Goal: Navigation & Orientation: Find specific page/section

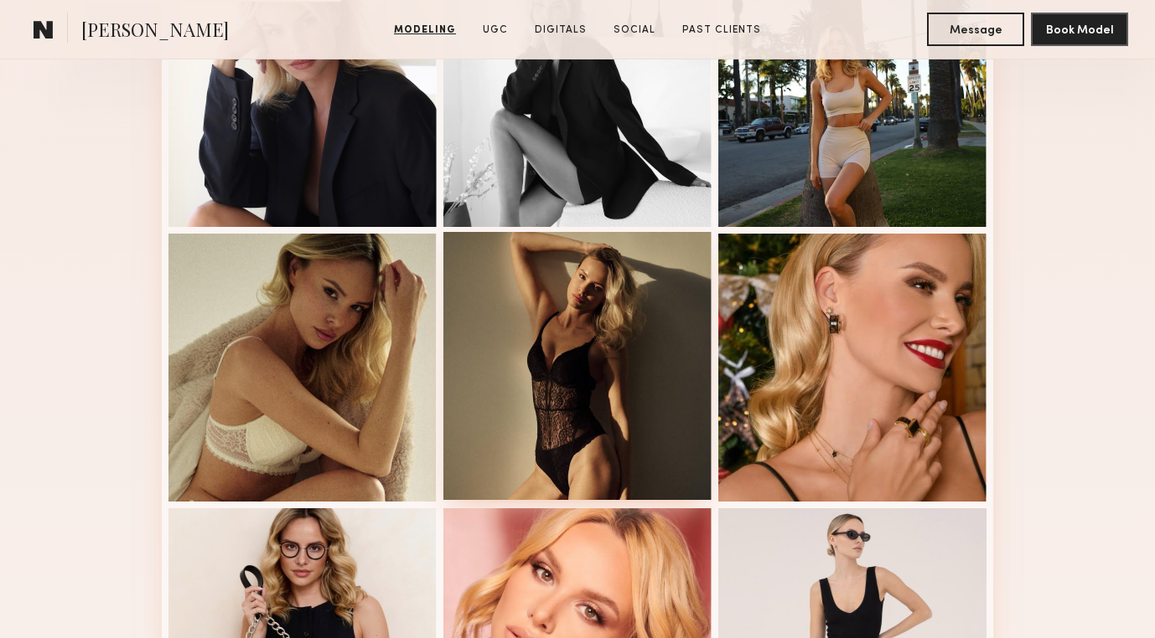
scroll to position [633, 0]
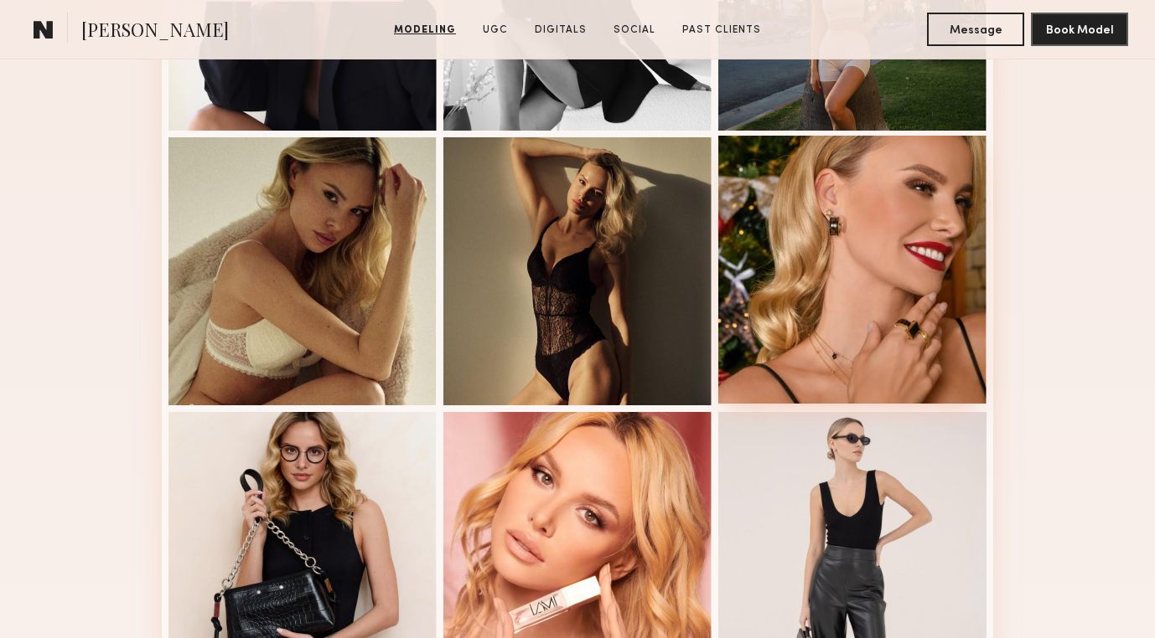
click at [782, 343] on div at bounding box center [852, 270] width 268 height 268
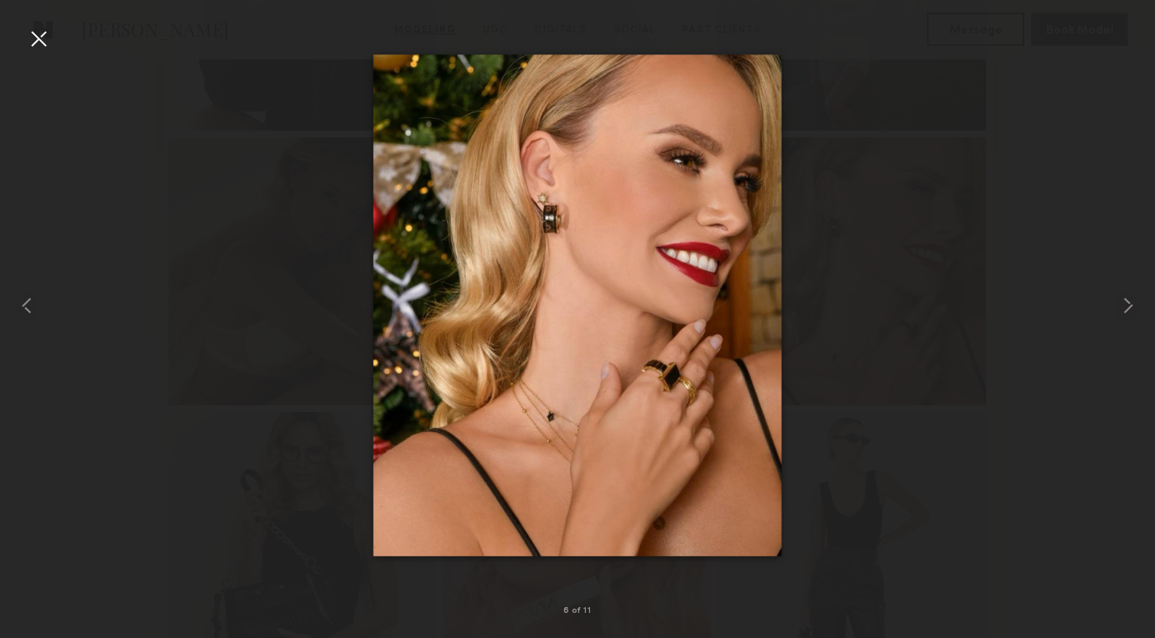
click at [831, 343] on div at bounding box center [577, 306] width 1155 height 558
click at [1130, 302] on common-icon at bounding box center [1127, 305] width 27 height 27
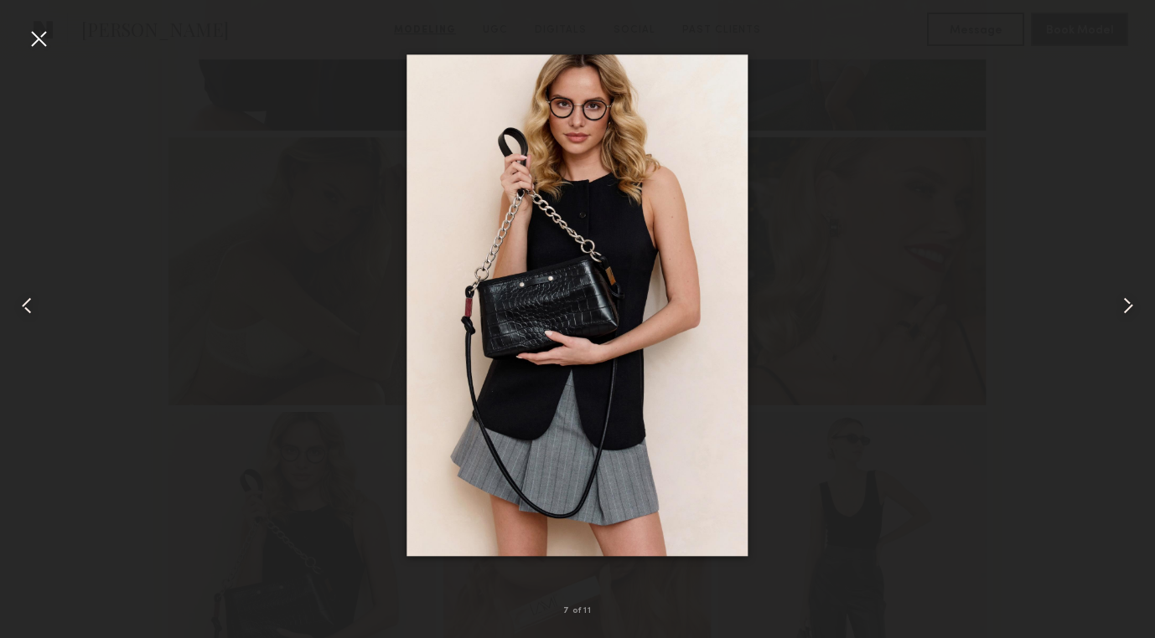
click at [864, 335] on div at bounding box center [577, 306] width 1155 height 558
click at [43, 43] on div at bounding box center [38, 38] width 27 height 27
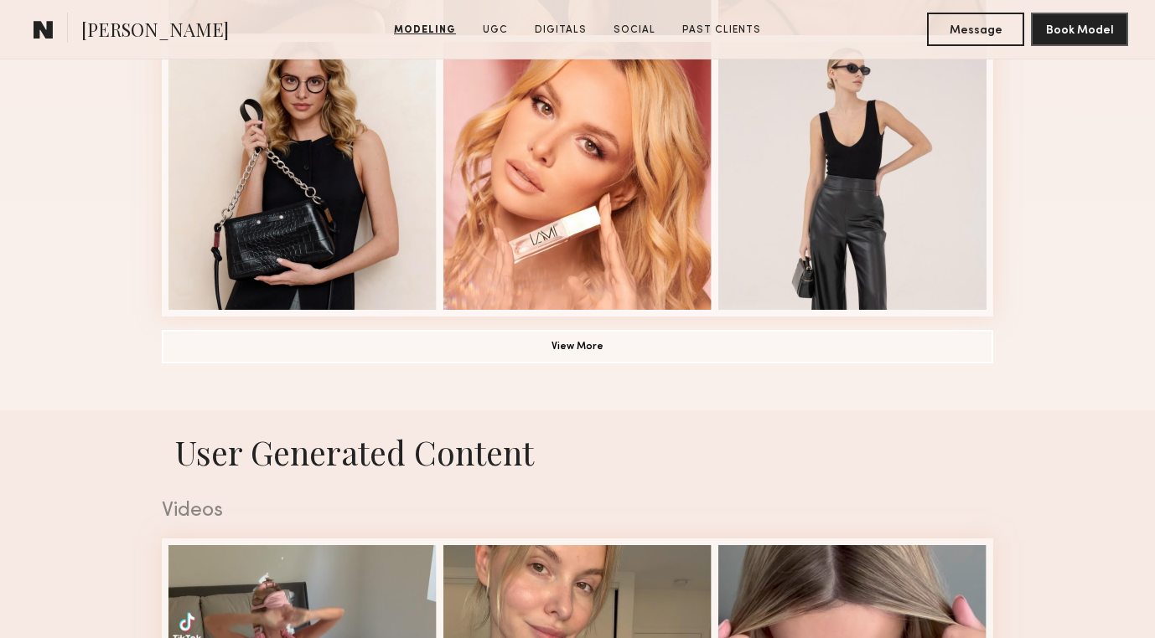
scroll to position [1008, 0]
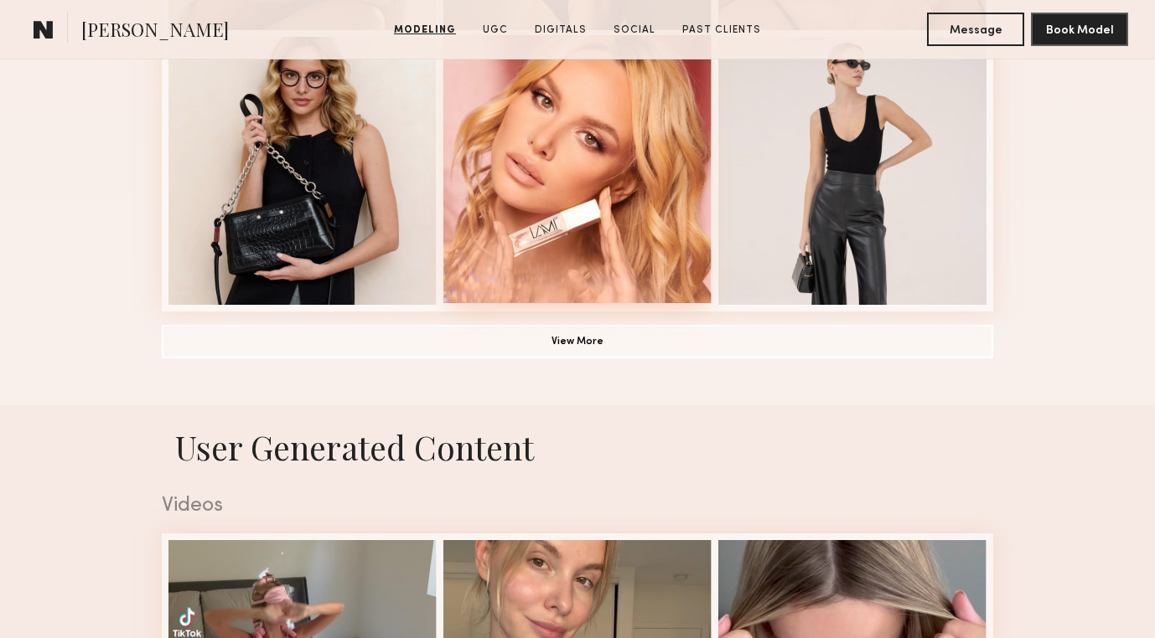
click at [460, 196] on div at bounding box center [577, 169] width 268 height 268
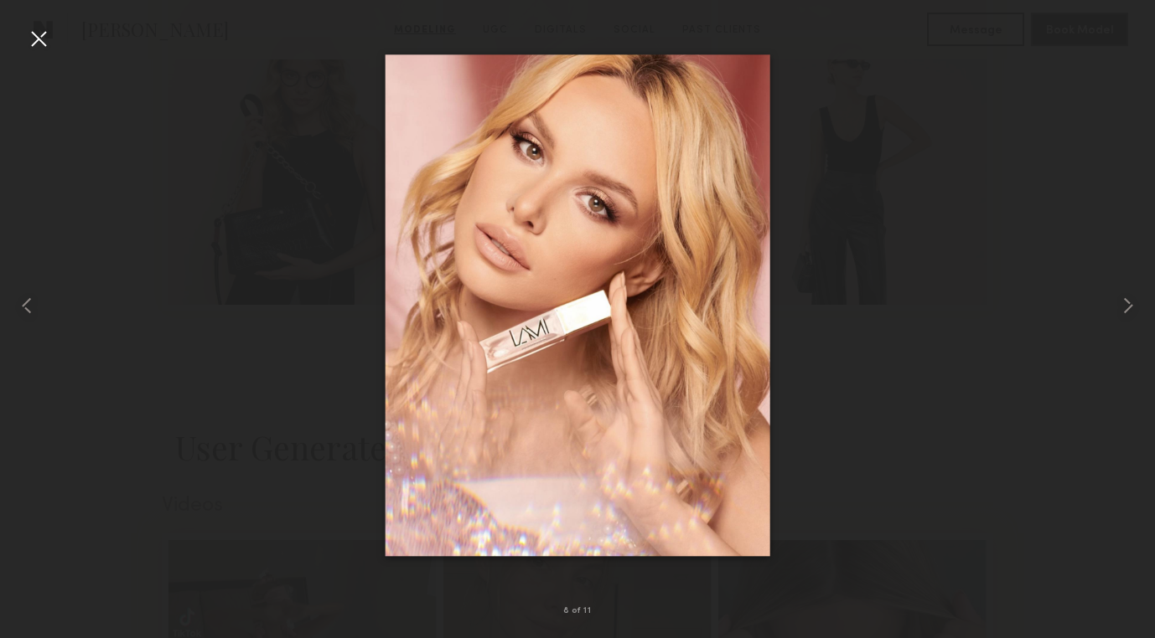
click at [39, 37] on div at bounding box center [38, 38] width 27 height 27
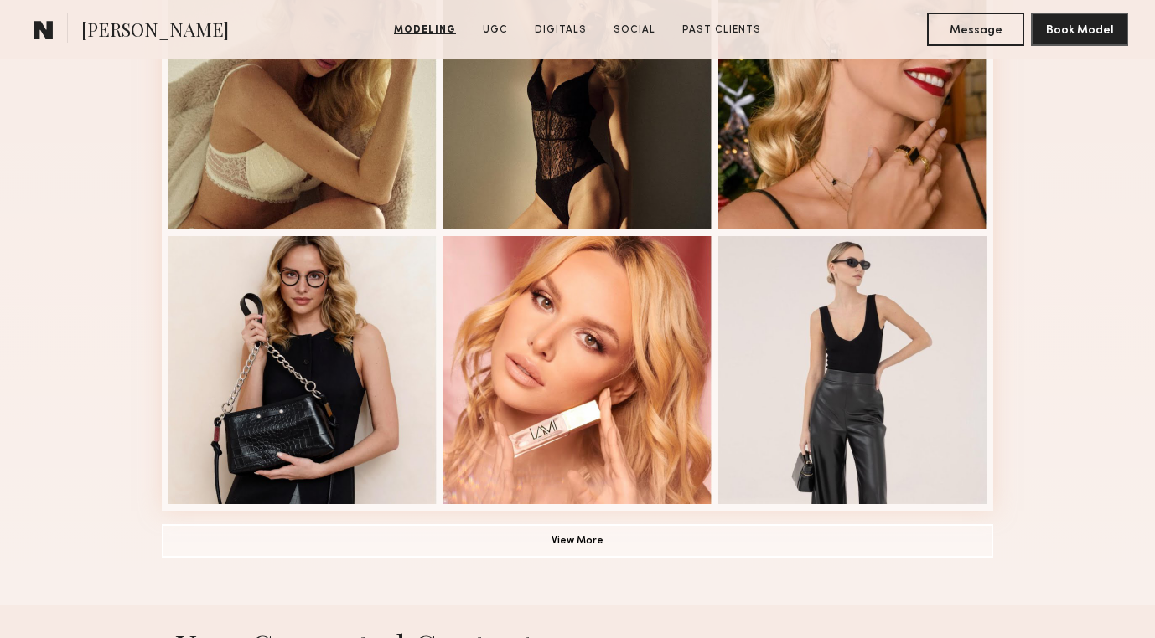
scroll to position [649, 0]
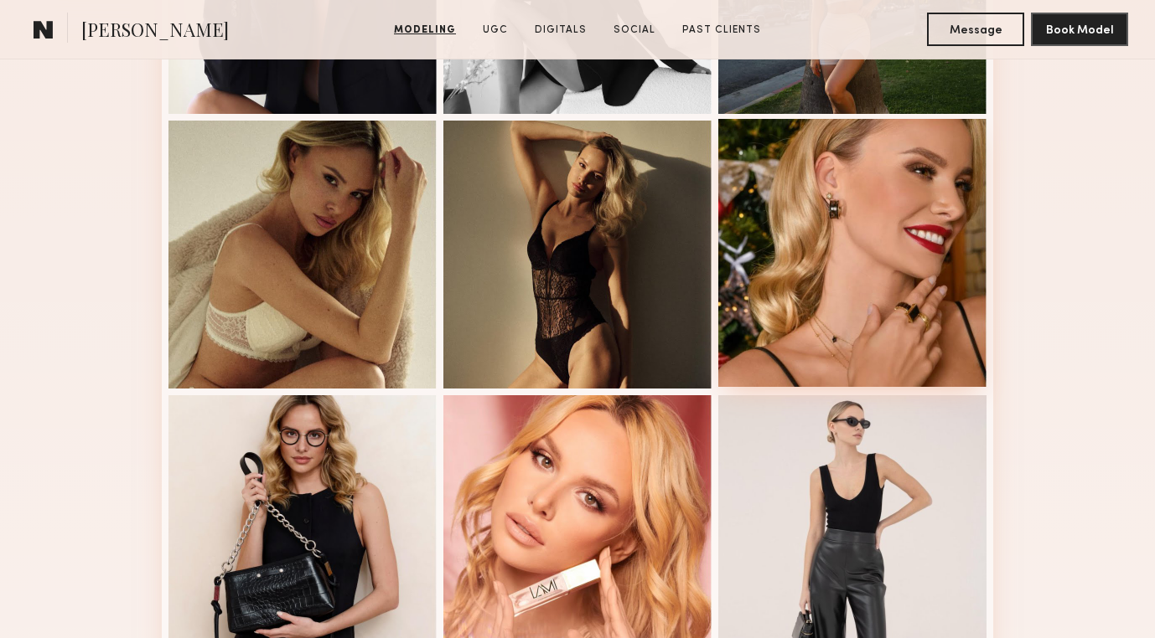
click at [789, 235] on div at bounding box center [852, 253] width 268 height 268
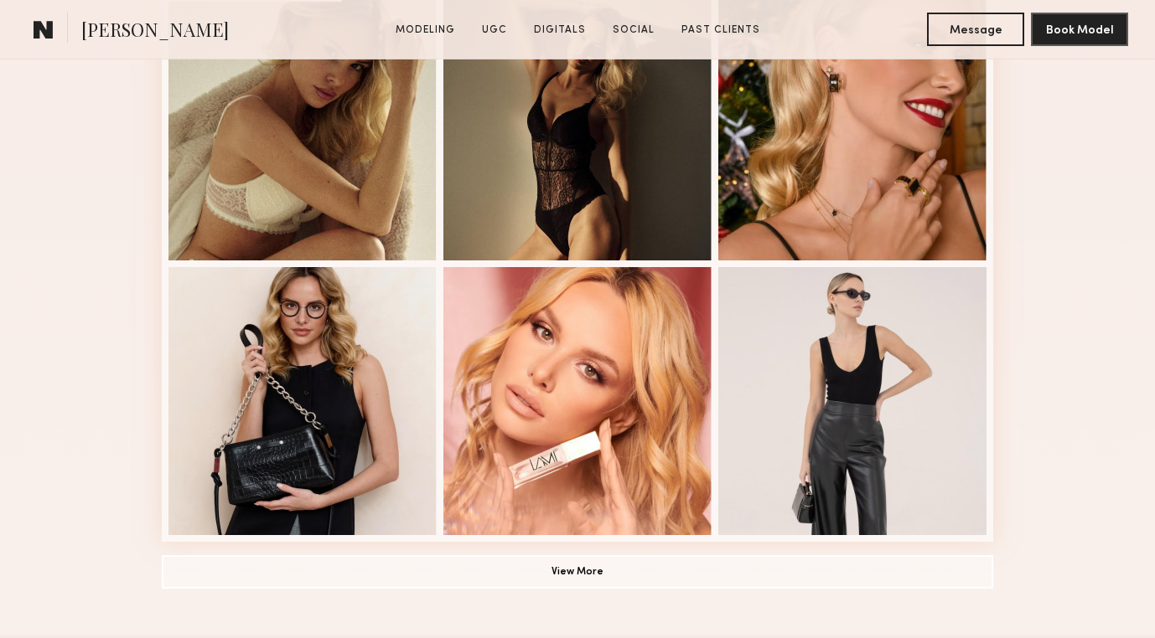
scroll to position [776, 0]
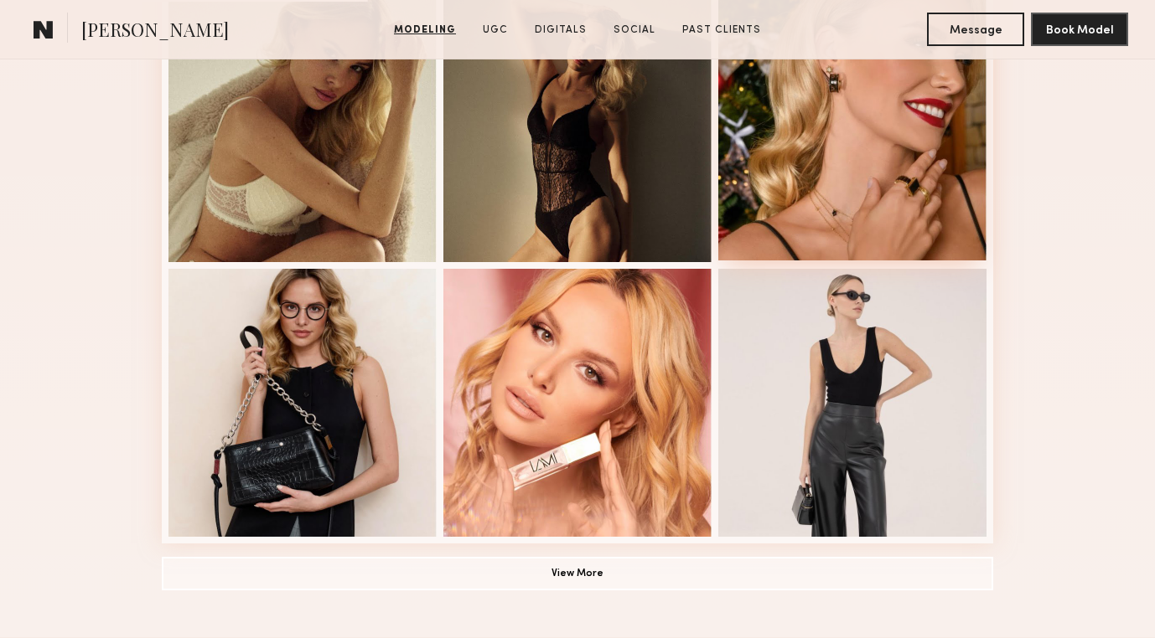
click at [762, 181] on div at bounding box center [852, 126] width 268 height 268
